Goal: Task Accomplishment & Management: Manage account settings

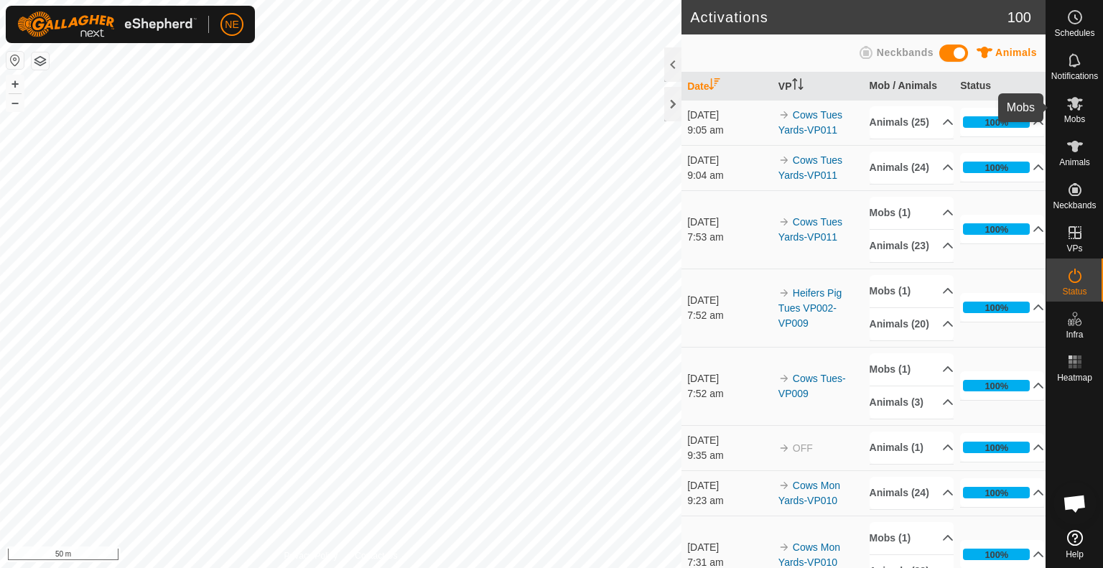
click at [1082, 115] on span "Mobs" at bounding box center [1074, 119] width 21 height 9
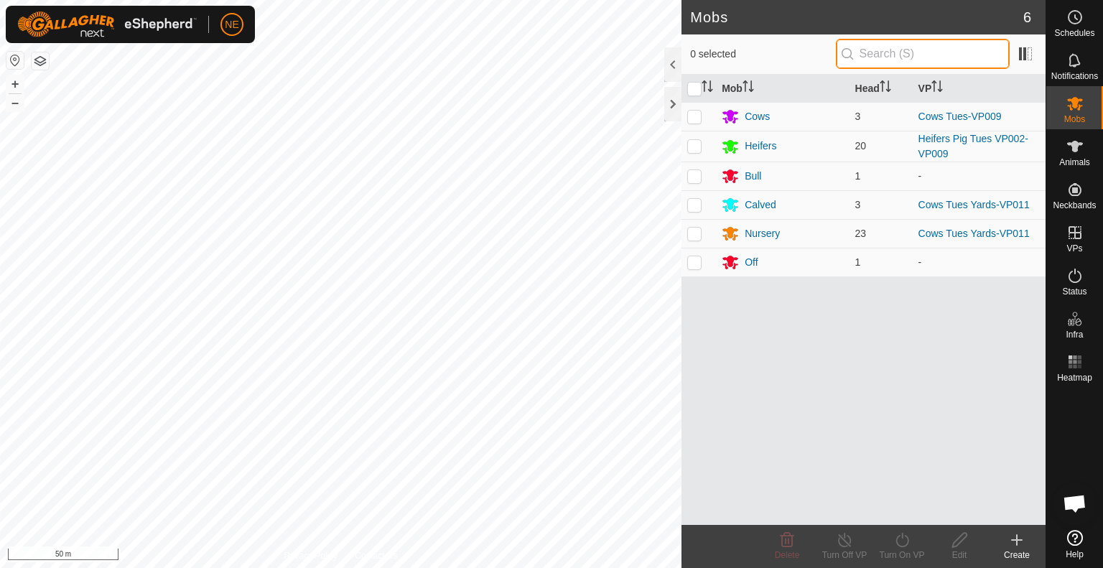
click at [901, 55] on input "text" at bounding box center [923, 54] width 174 height 30
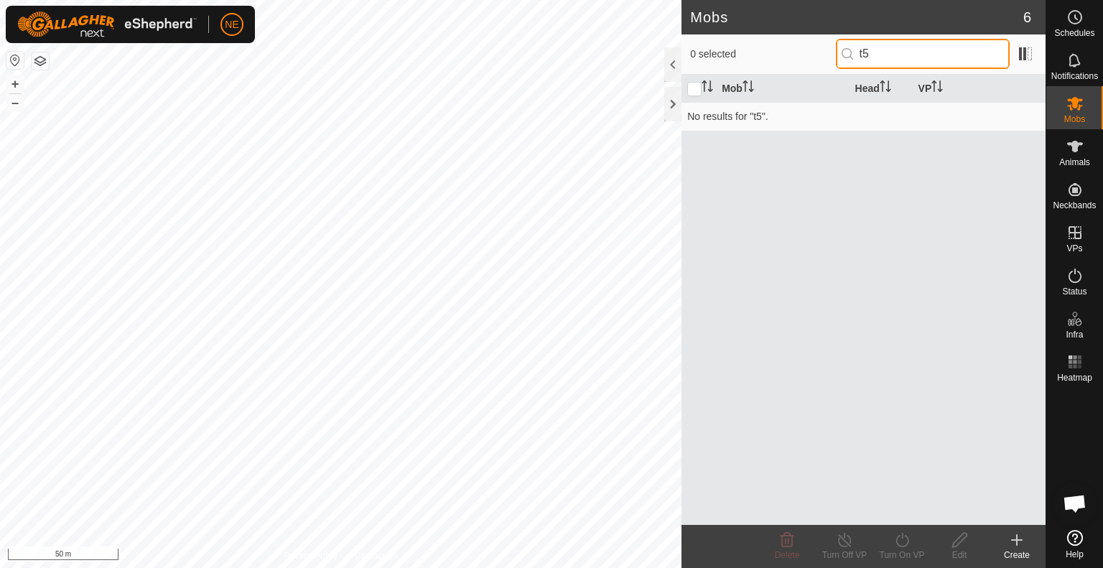
type input "t"
type input "T50"
click at [1079, 146] on icon at bounding box center [1074, 146] width 17 height 17
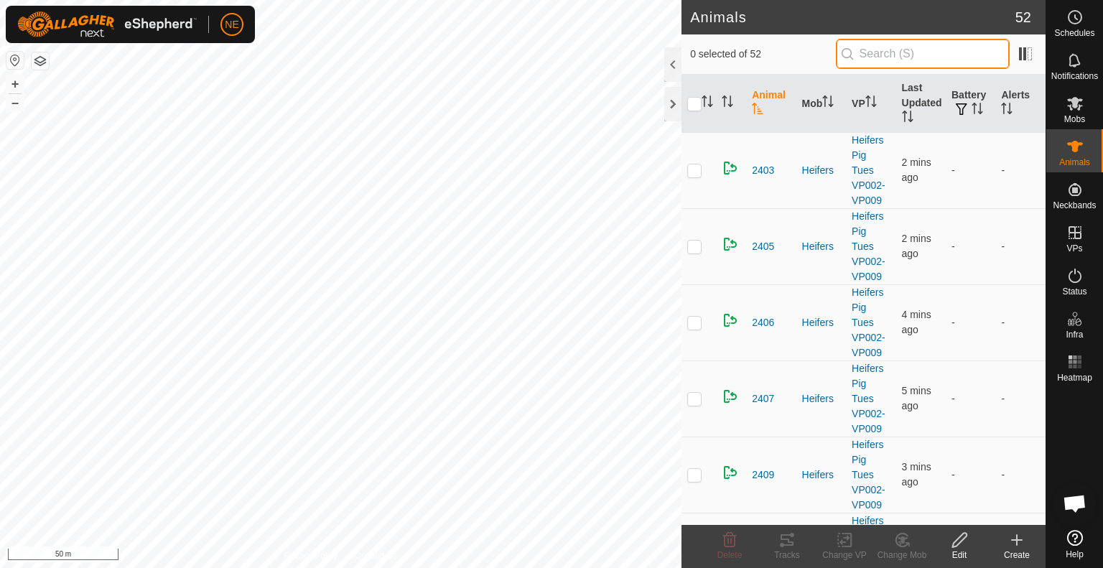
click at [918, 51] on input "text" at bounding box center [923, 54] width 174 height 30
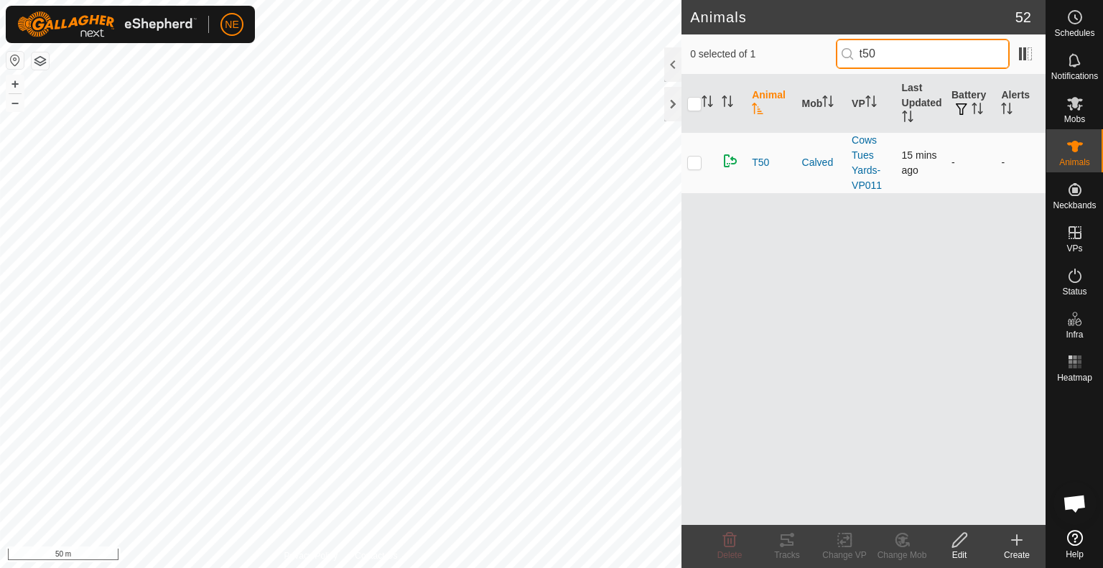
type input "t50"
click at [695, 160] on p-checkbox at bounding box center [694, 162] width 14 height 11
checkbox input "true"
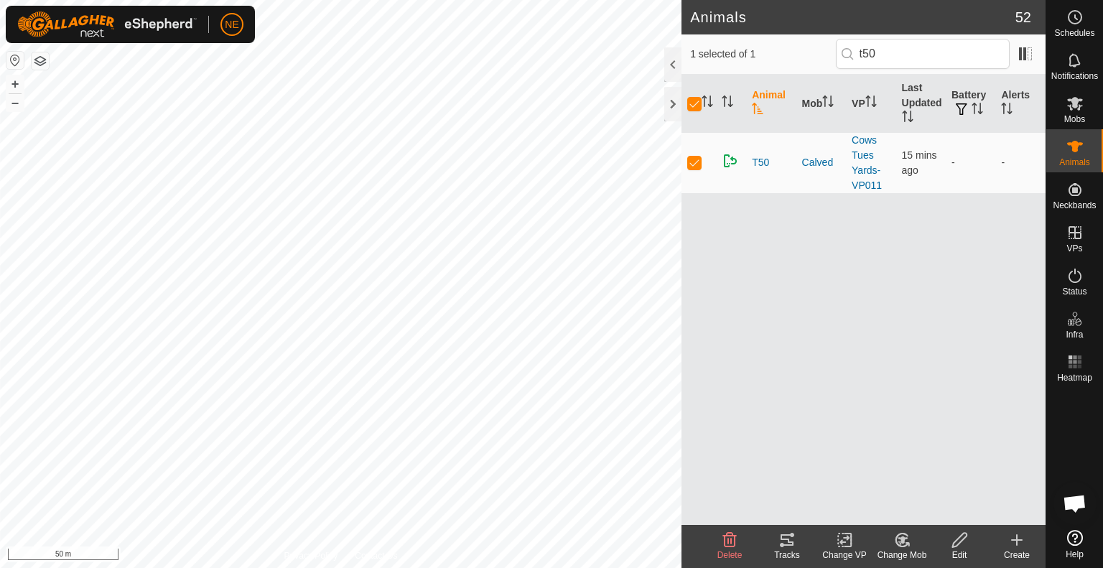
click at [907, 554] on div "Change Mob" at bounding box center [901, 555] width 57 height 13
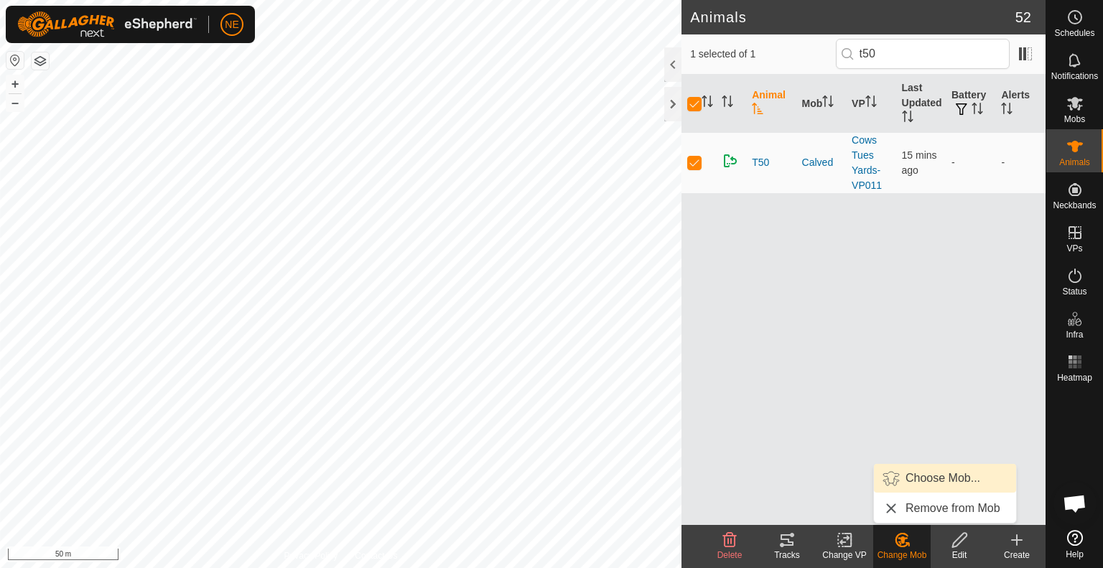
click at [910, 481] on link "Choose Mob..." at bounding box center [945, 478] width 142 height 29
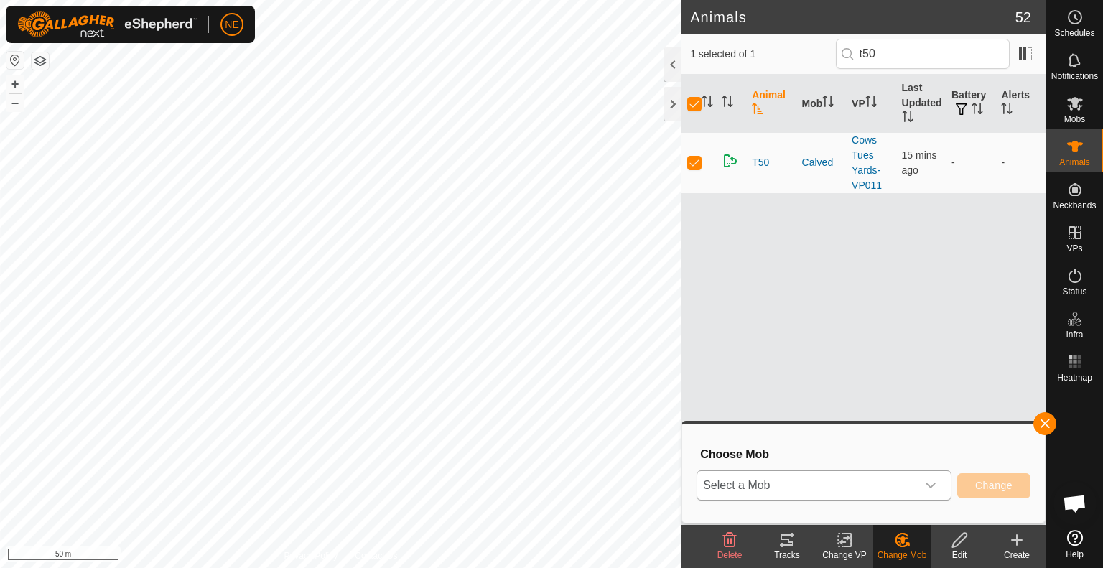
click at [936, 485] on icon "dropdown trigger" at bounding box center [930, 485] width 11 height 11
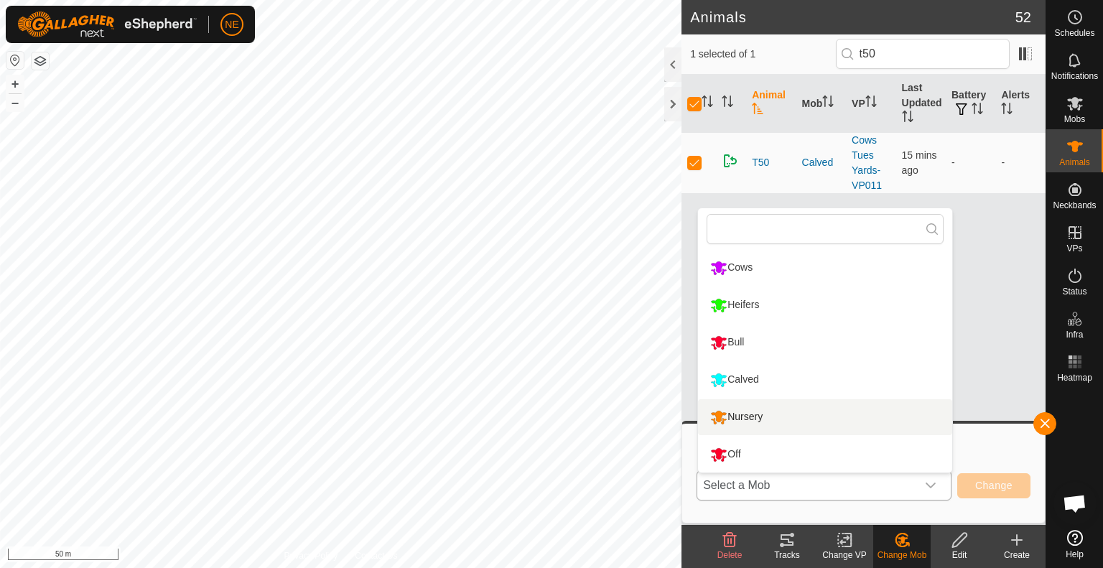
click at [798, 417] on li "Nursery" at bounding box center [825, 417] width 254 height 36
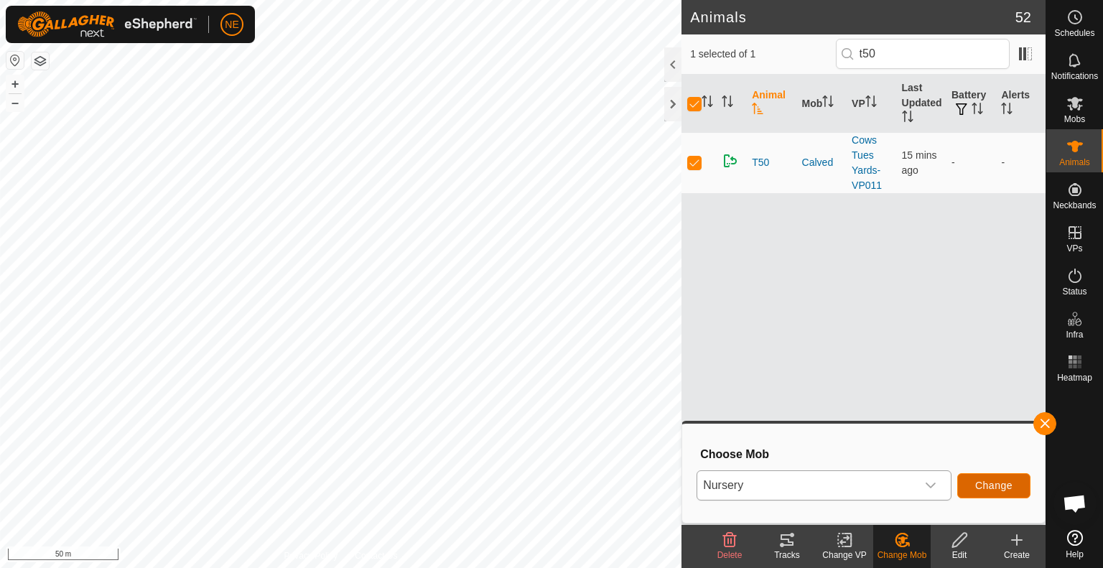
click at [965, 483] on button "Change" at bounding box center [993, 485] width 73 height 25
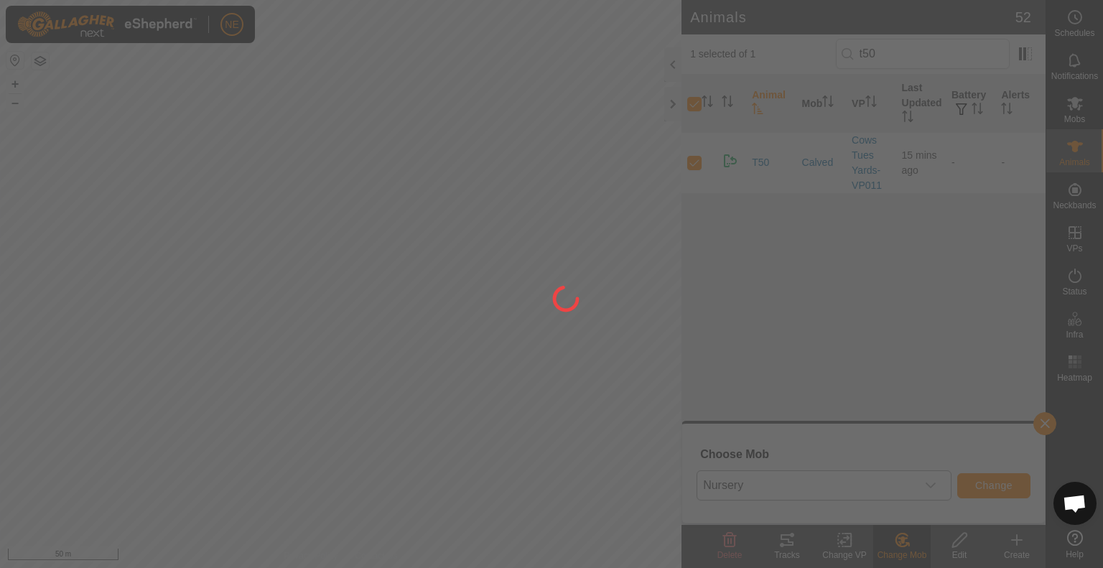
checkbox input "false"
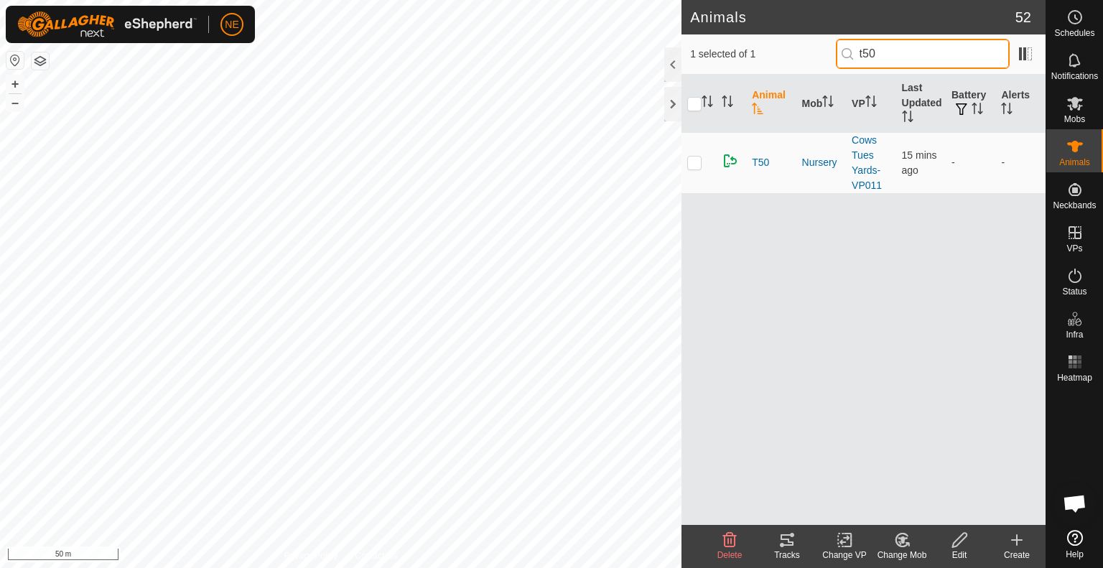
click at [880, 58] on input "t50" at bounding box center [923, 54] width 174 height 30
type input "t51"
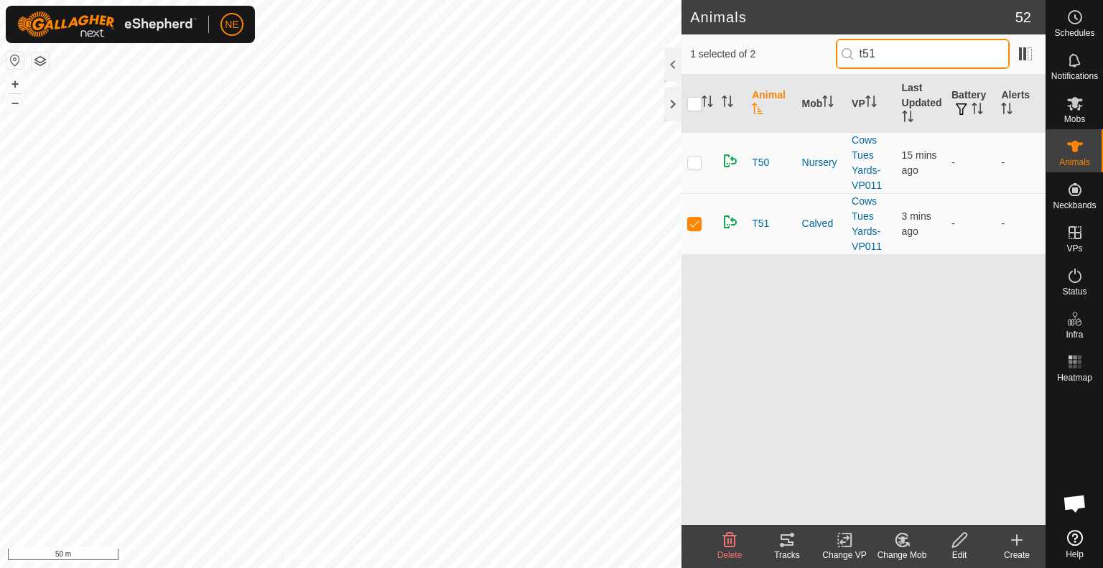
checkbox input "true"
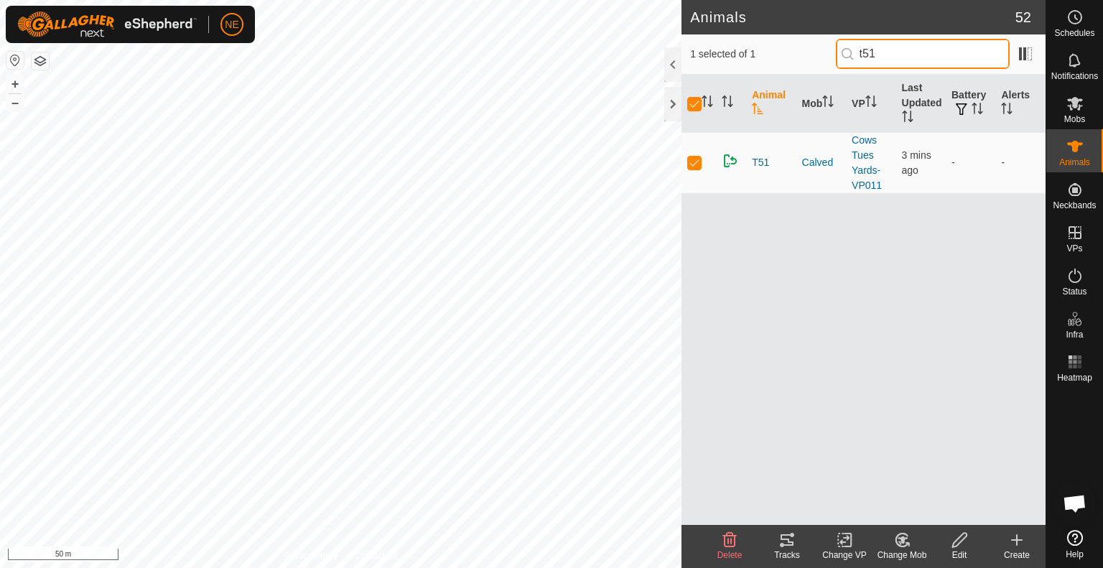
type input "t51"
click at [907, 542] on icon at bounding box center [902, 539] width 18 height 17
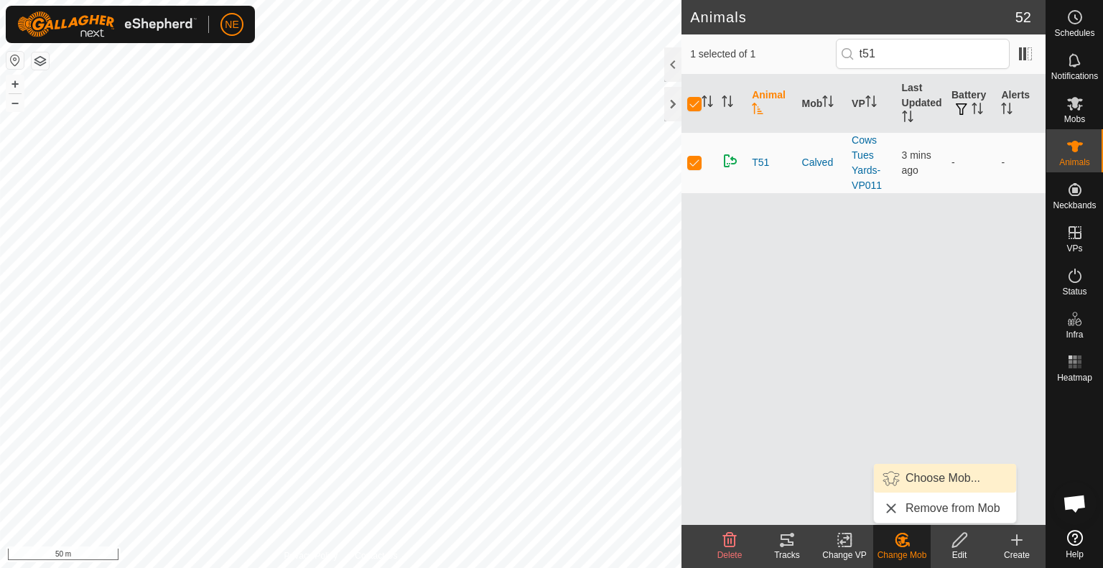
click at [920, 476] on link "Choose Mob..." at bounding box center [945, 478] width 142 height 29
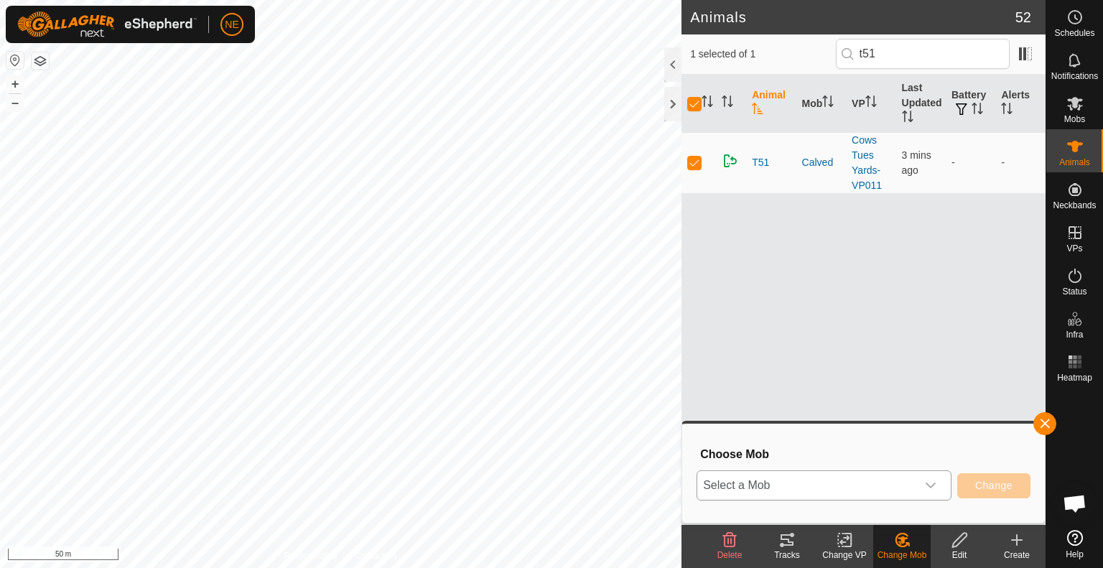
click at [930, 487] on icon "dropdown trigger" at bounding box center [930, 485] width 10 height 6
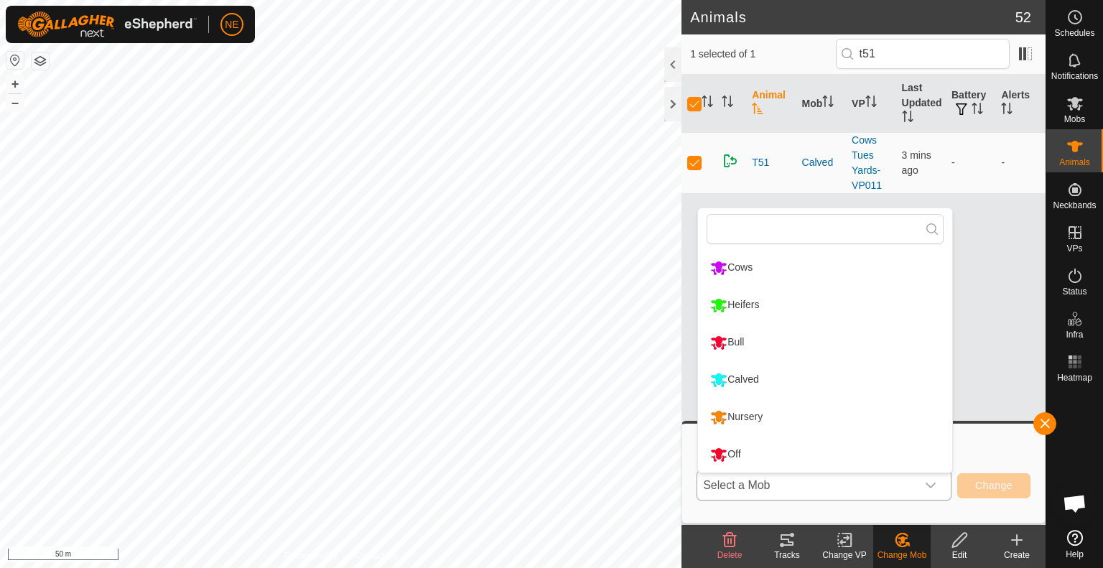
click at [806, 419] on li "Nursery" at bounding box center [825, 417] width 254 height 36
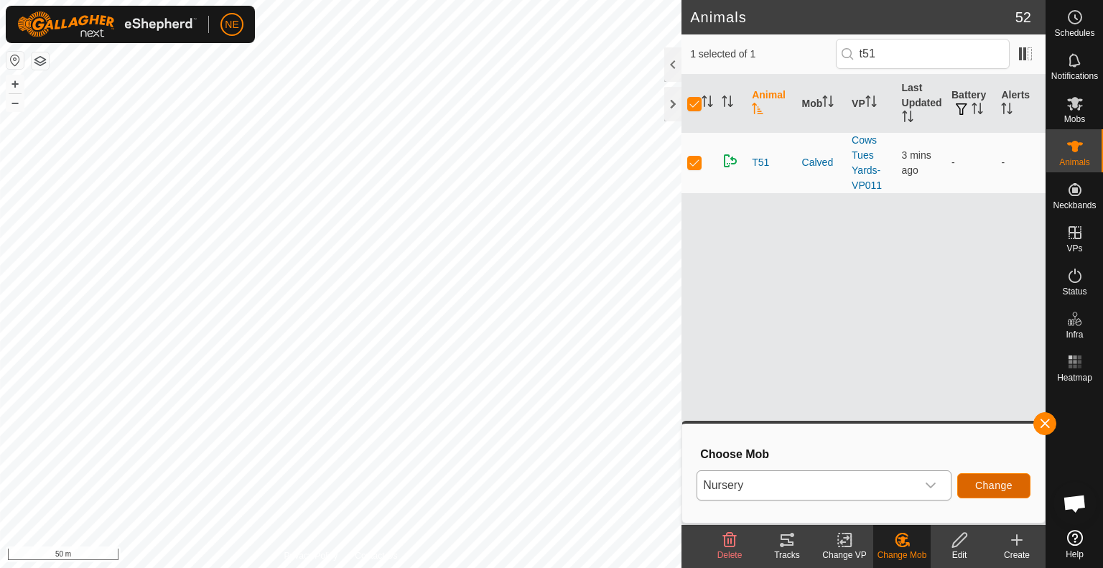
click at [976, 492] on button "Change" at bounding box center [993, 485] width 73 height 25
checkbox input "false"
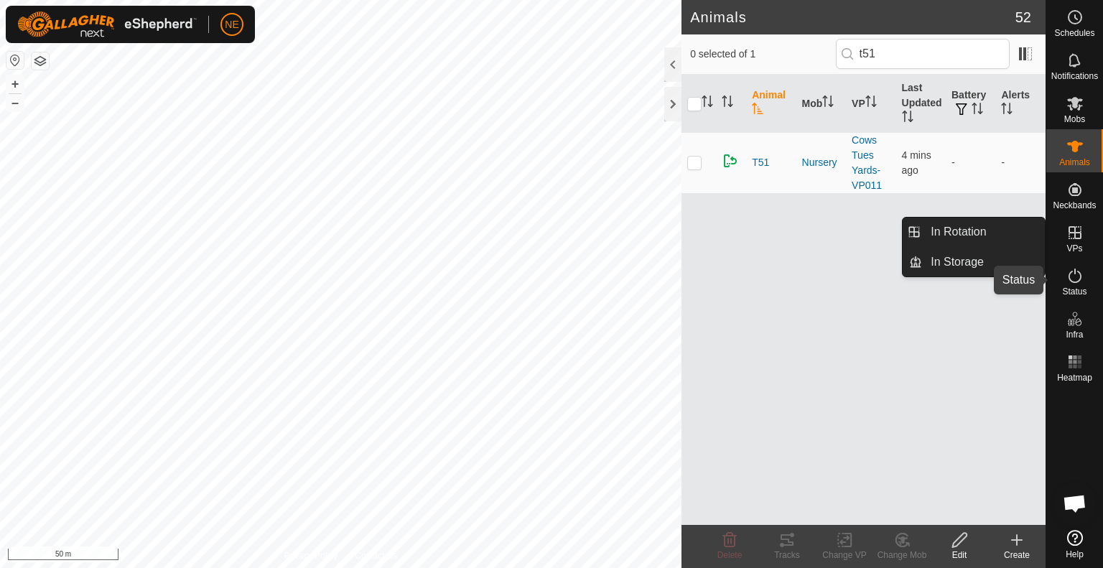
click at [1086, 292] on span "Status" at bounding box center [1074, 291] width 24 height 9
